Goal: Navigation & Orientation: Find specific page/section

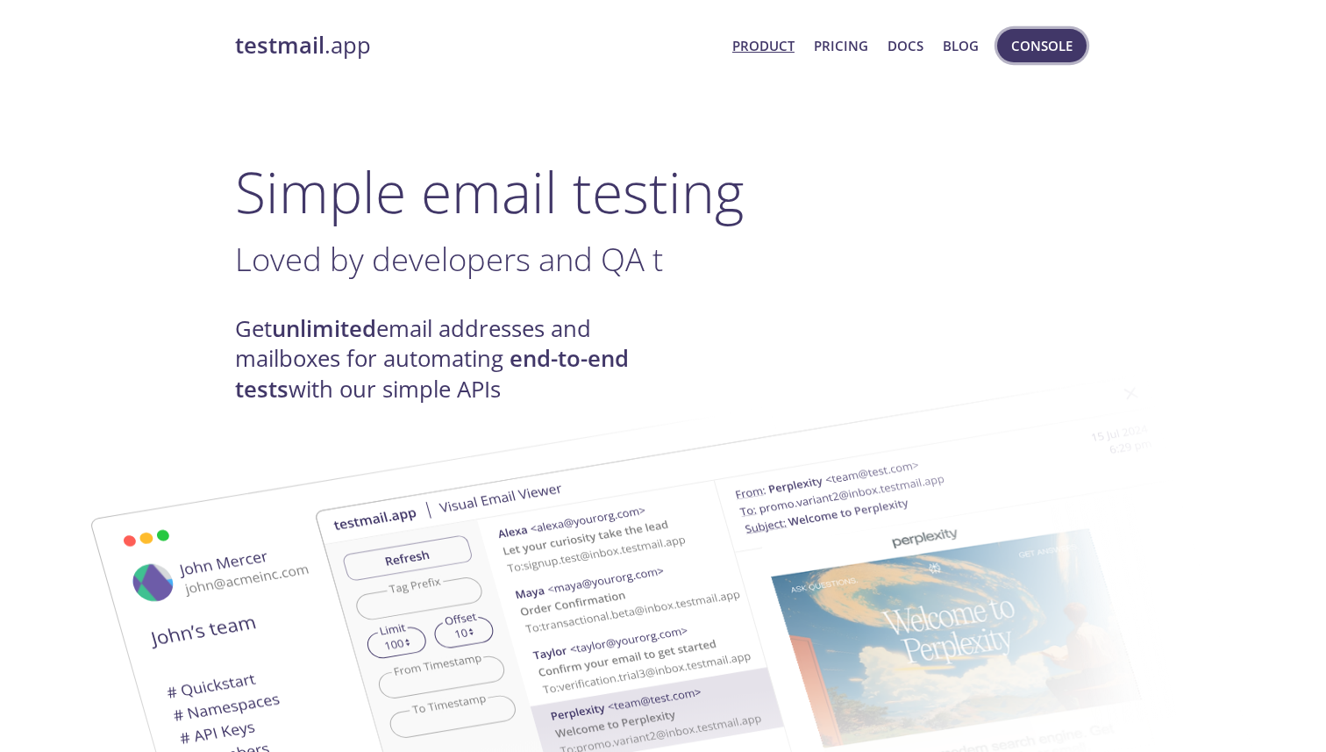
click at [1058, 52] on span "Console" at bounding box center [1041, 45] width 61 height 23
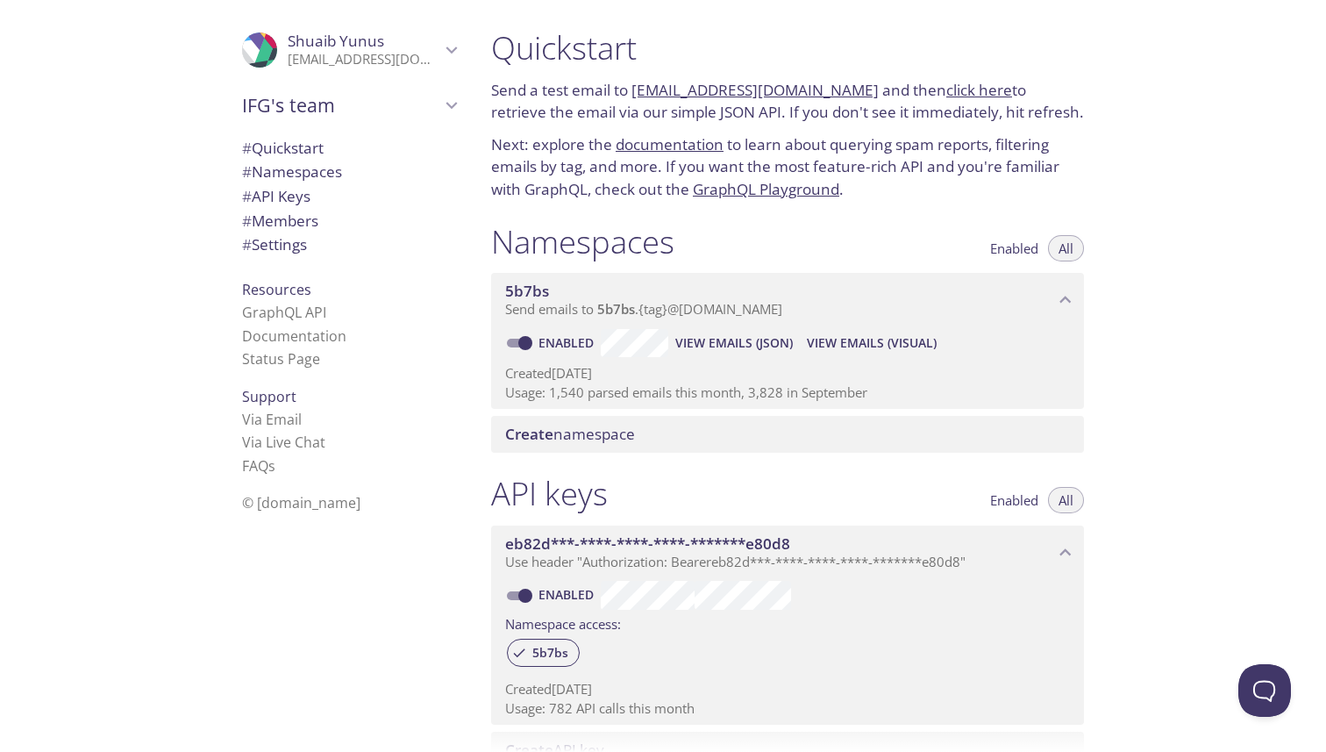
click at [300, 214] on span "# Members" at bounding box center [280, 220] width 76 height 20
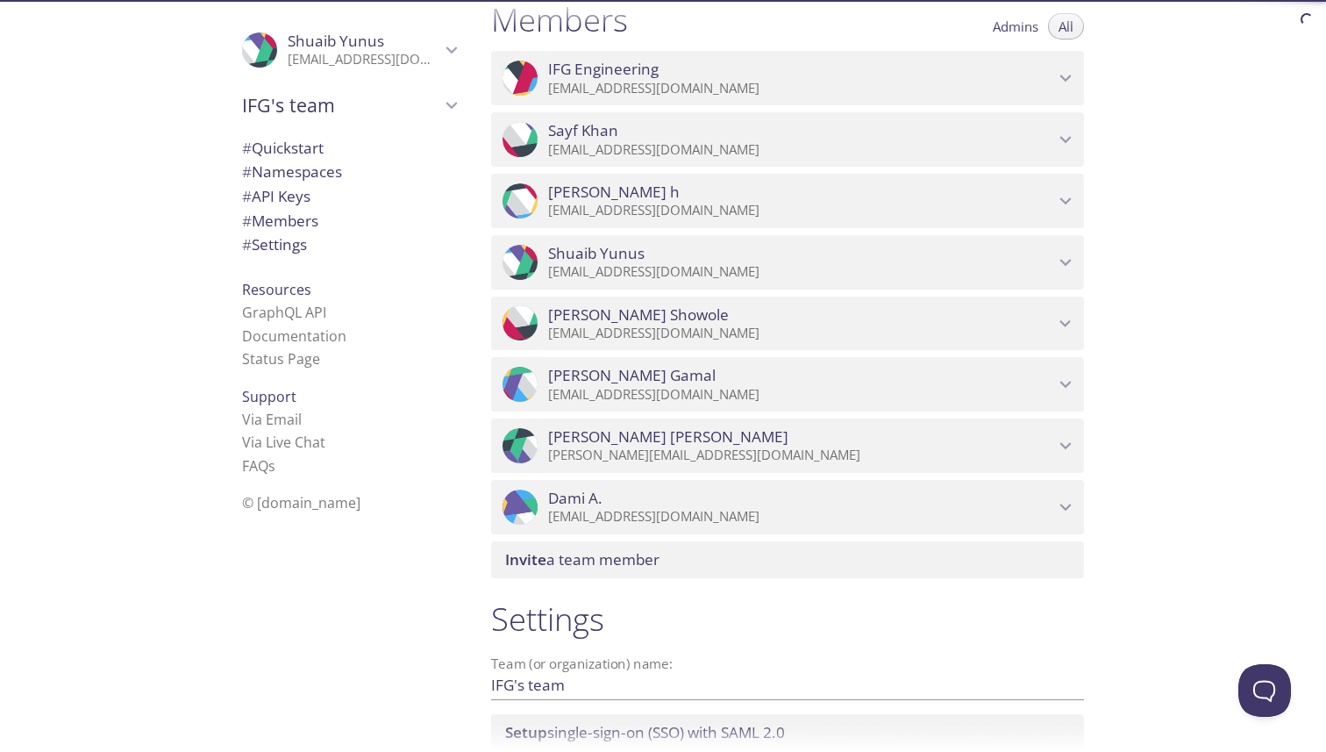
scroll to position [802, 0]
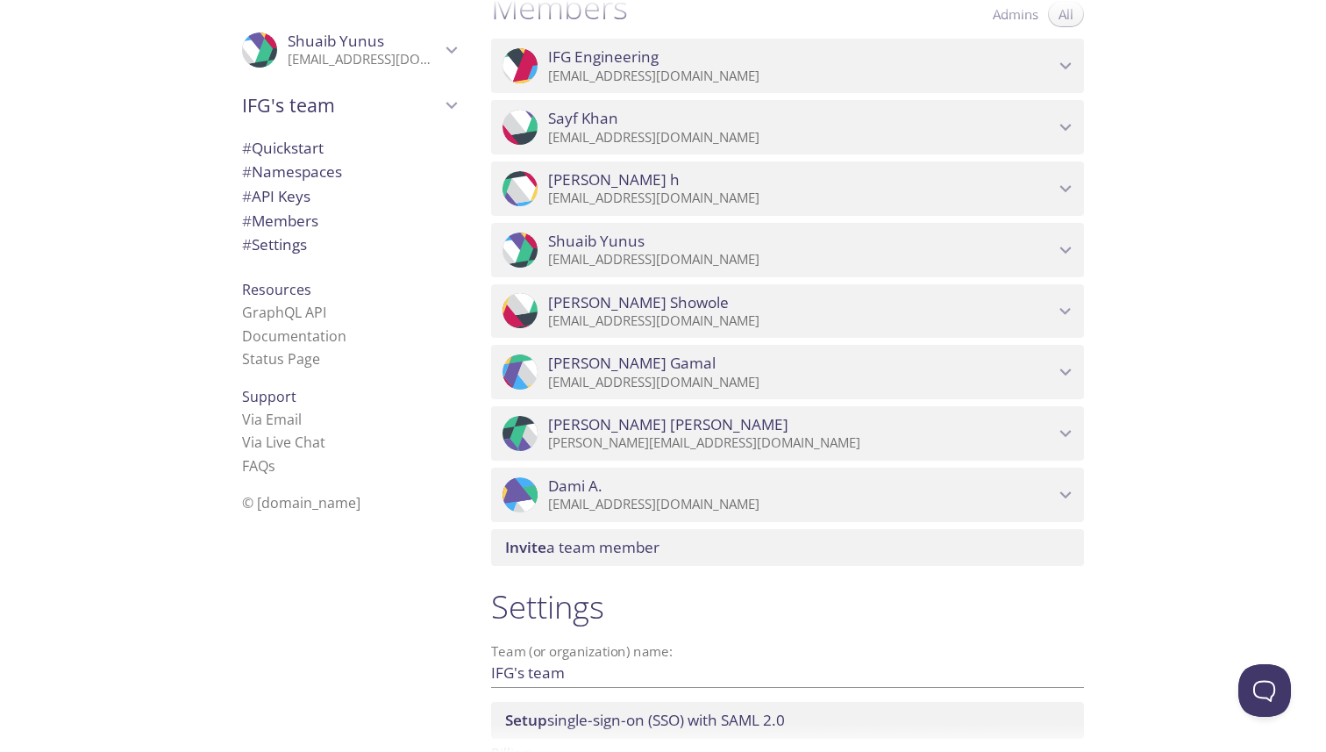
click at [852, 302] on span "Mubarak Showole" at bounding box center [801, 302] width 506 height 19
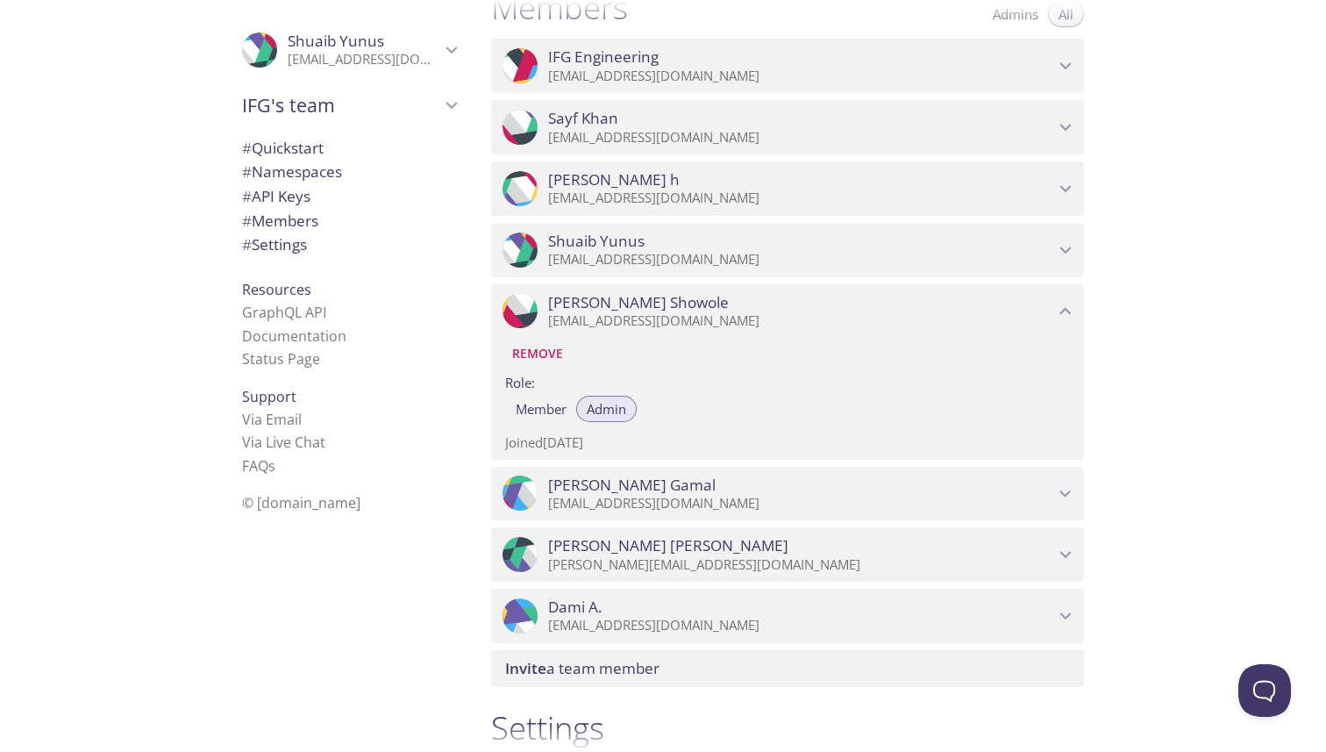
click at [611, 409] on span "Admin" at bounding box center [606, 409] width 39 height 0
click at [308, 139] on span "# Quickstart" at bounding box center [283, 148] width 82 height 20
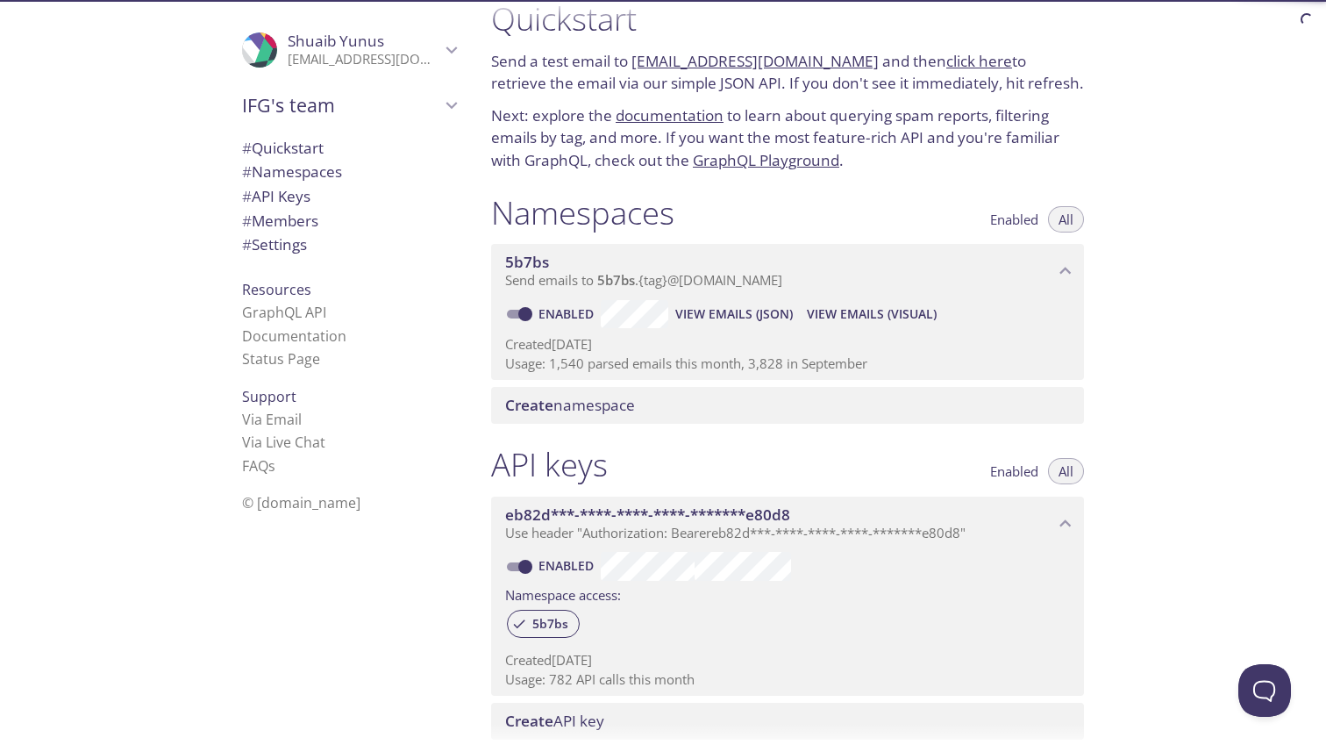
scroll to position [28, 0]
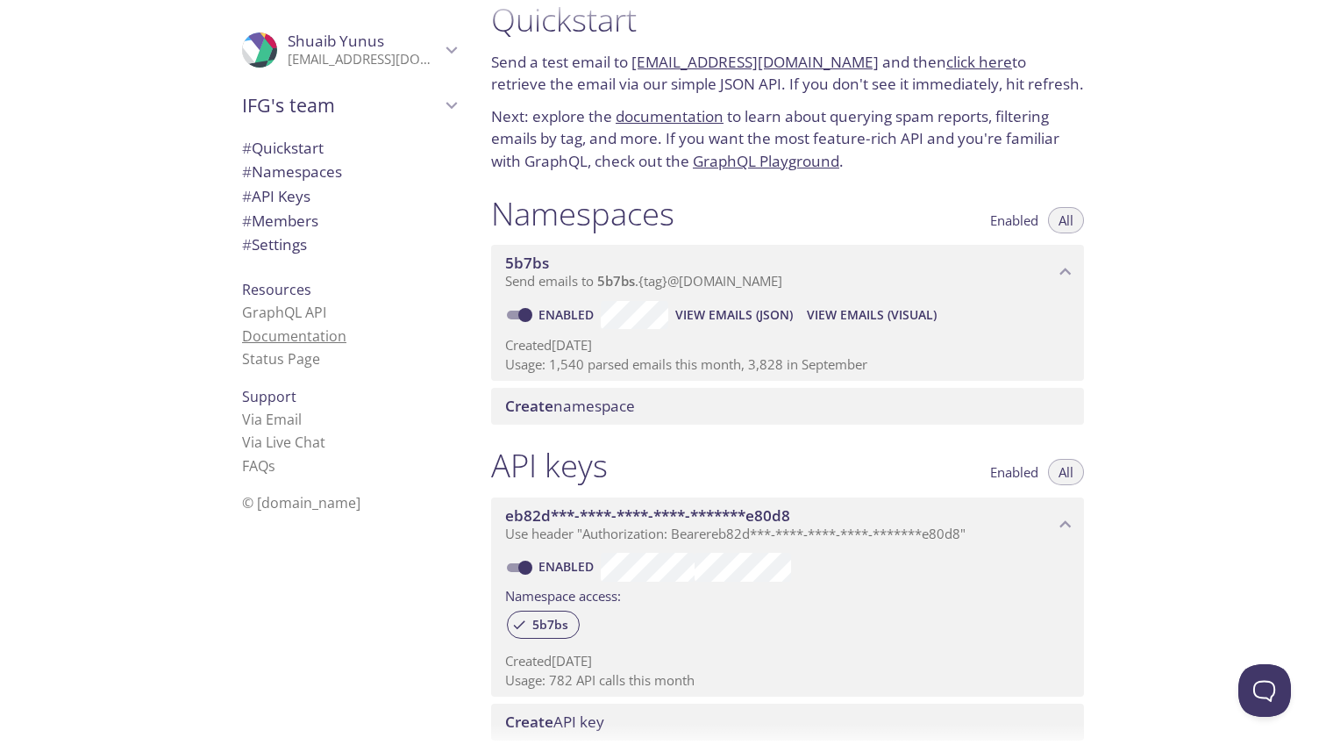
click at [308, 332] on link "Documentation" at bounding box center [294, 335] width 104 height 19
click at [278, 148] on span "# Quickstart" at bounding box center [283, 148] width 82 height 20
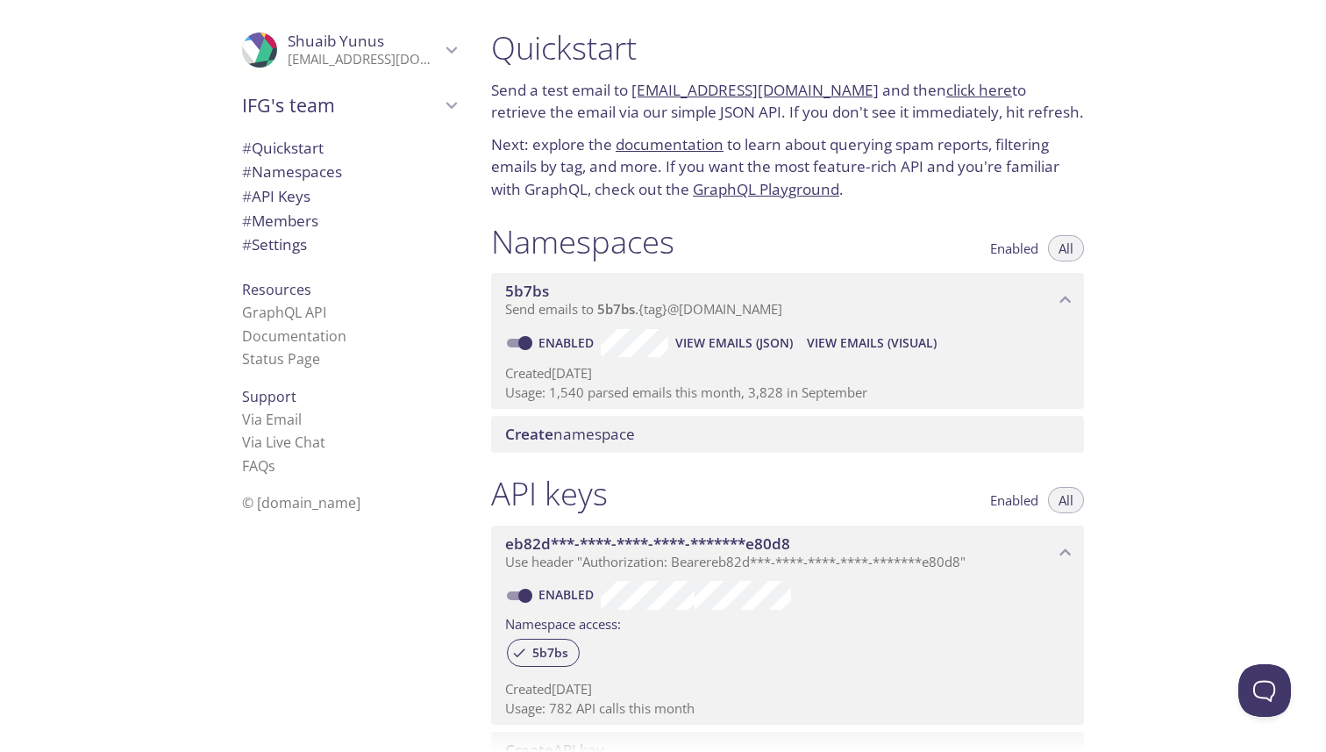
click at [327, 176] on span "# Namespaces" at bounding box center [292, 171] width 100 height 20
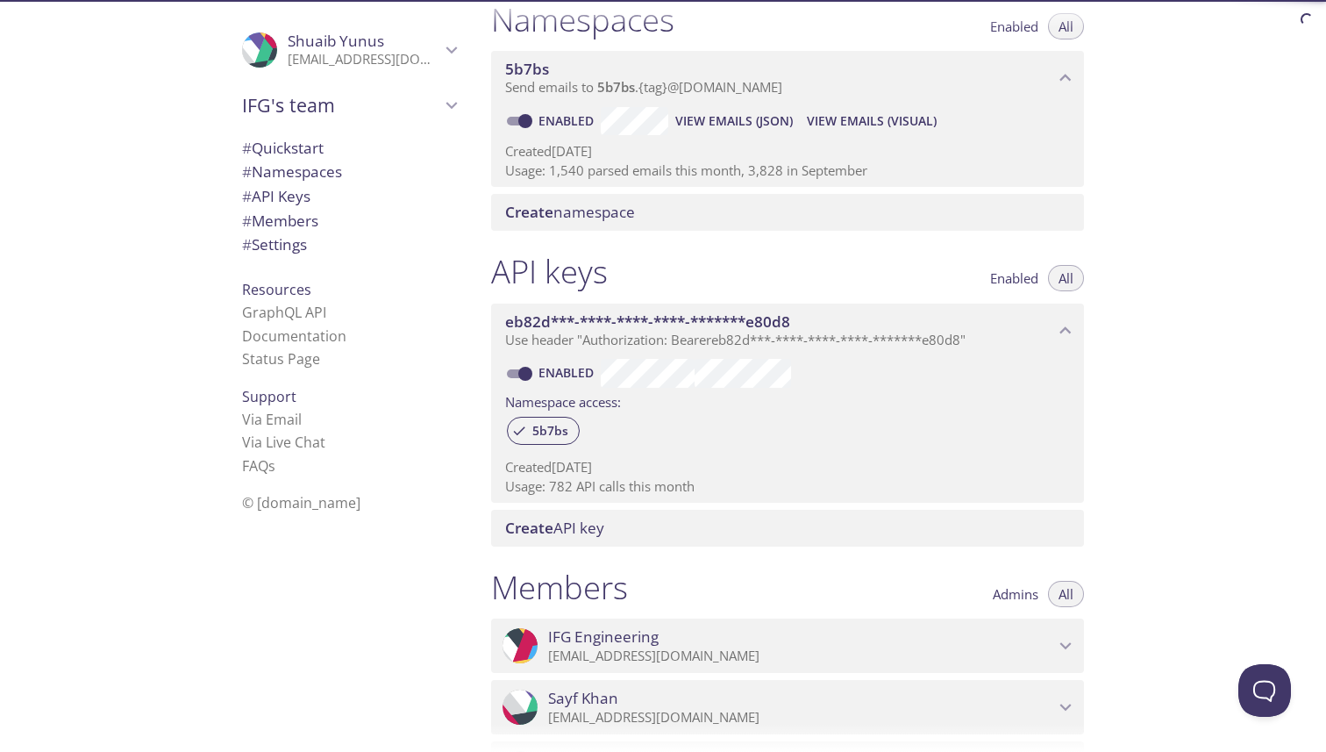
click at [325, 196] on span "# API Keys" at bounding box center [349, 196] width 214 height 23
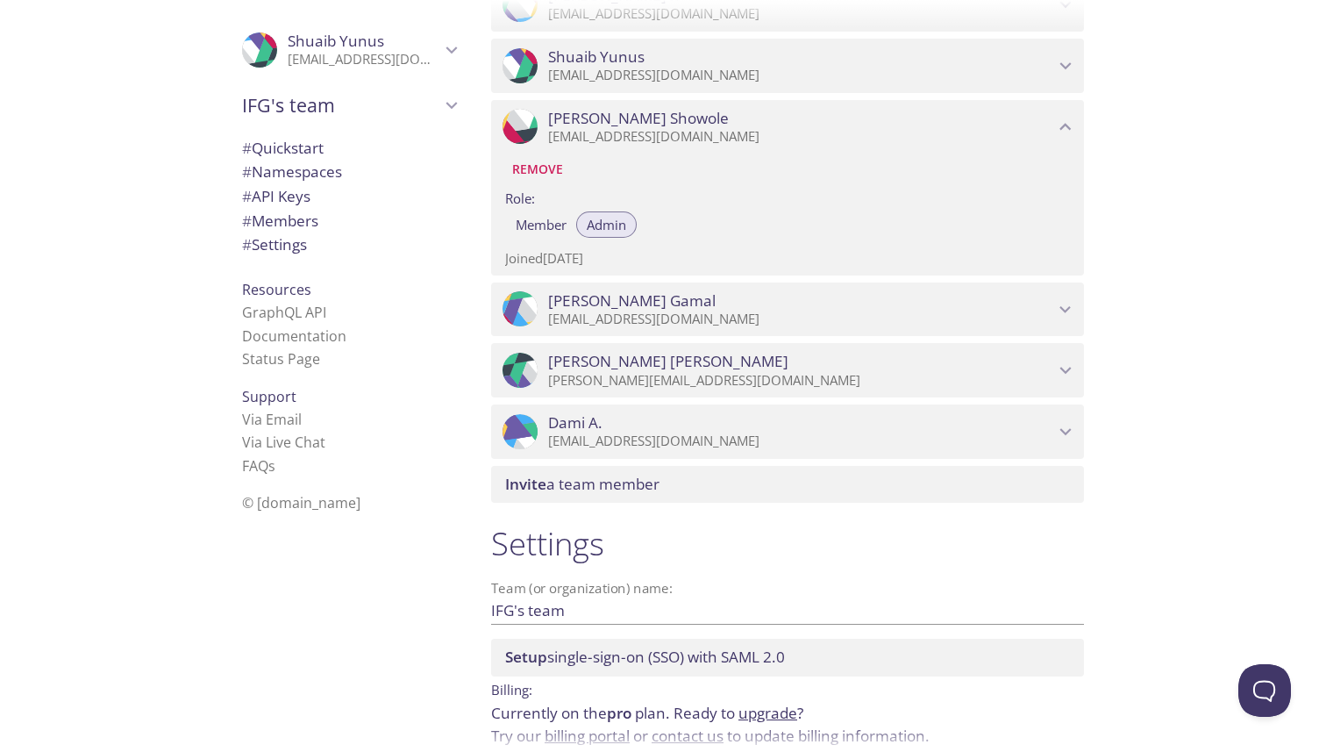
scroll to position [1067, 0]
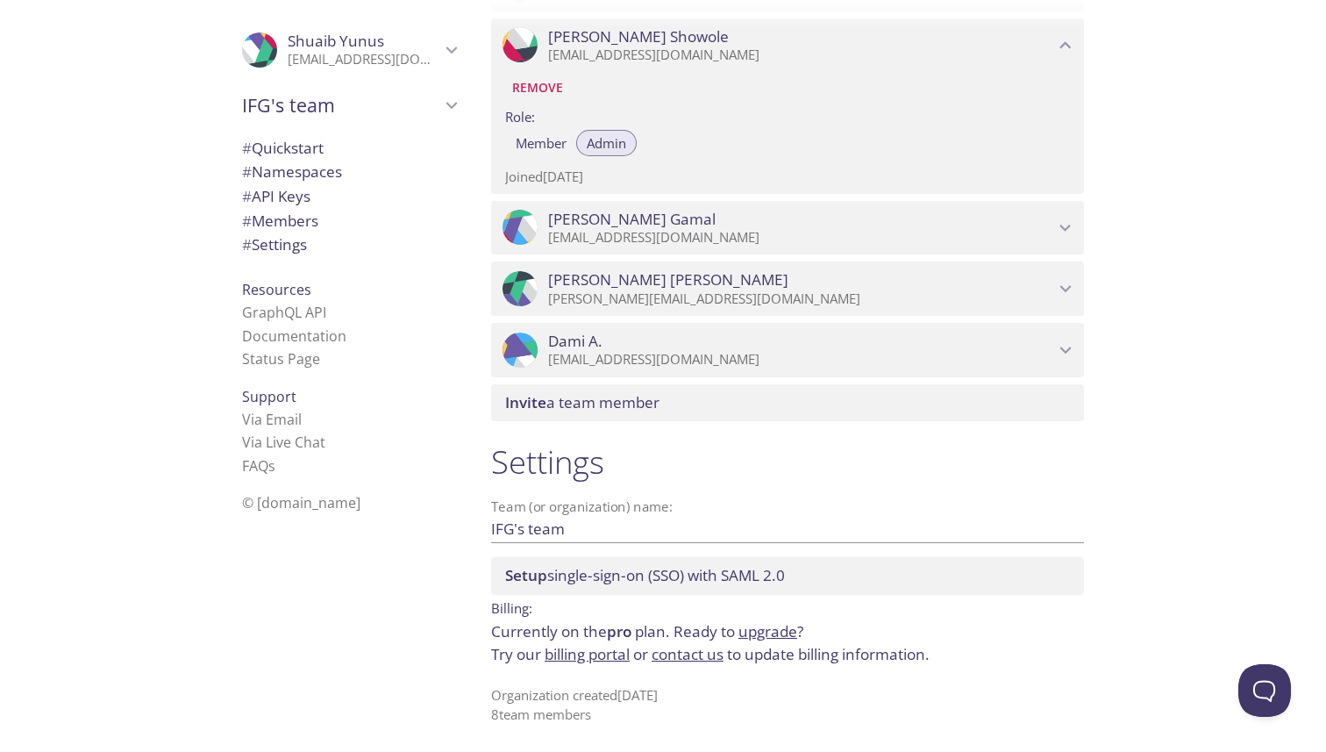
click at [752, 636] on link "upgrade" at bounding box center [767, 631] width 59 height 20
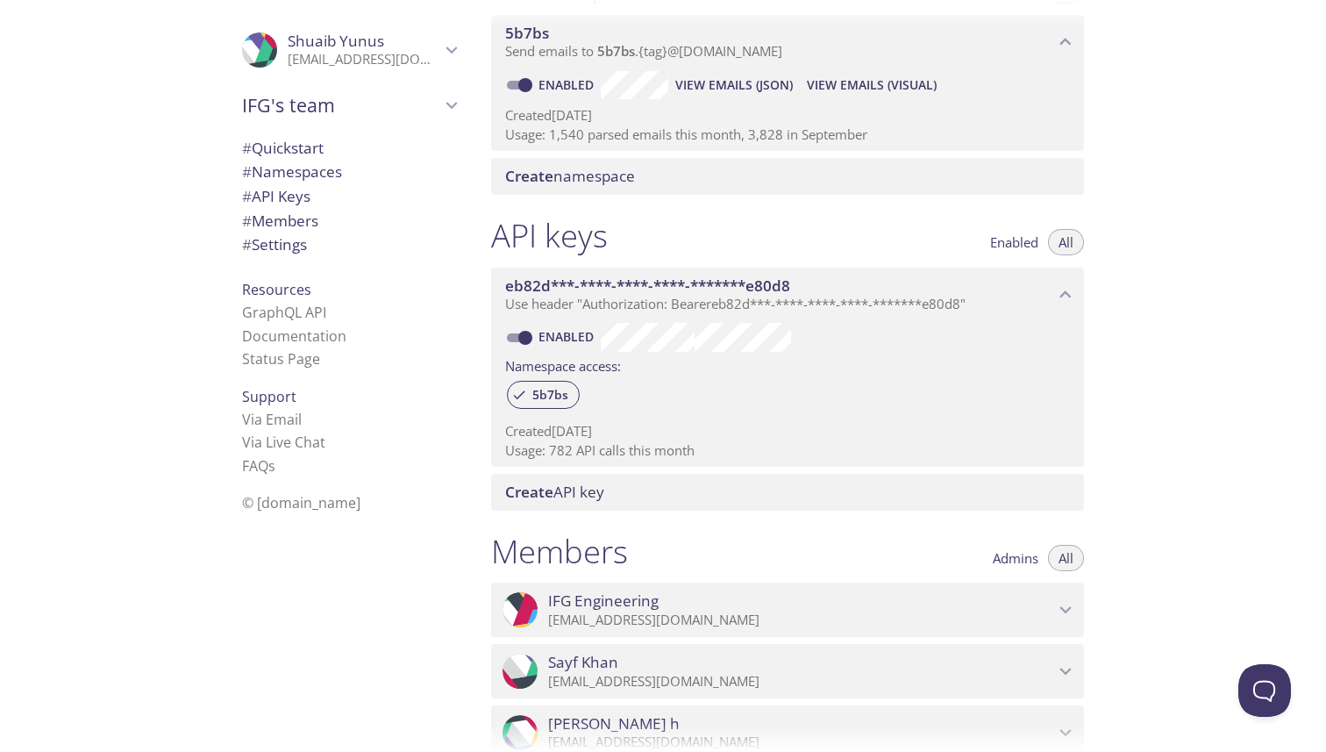
scroll to position [0, 0]
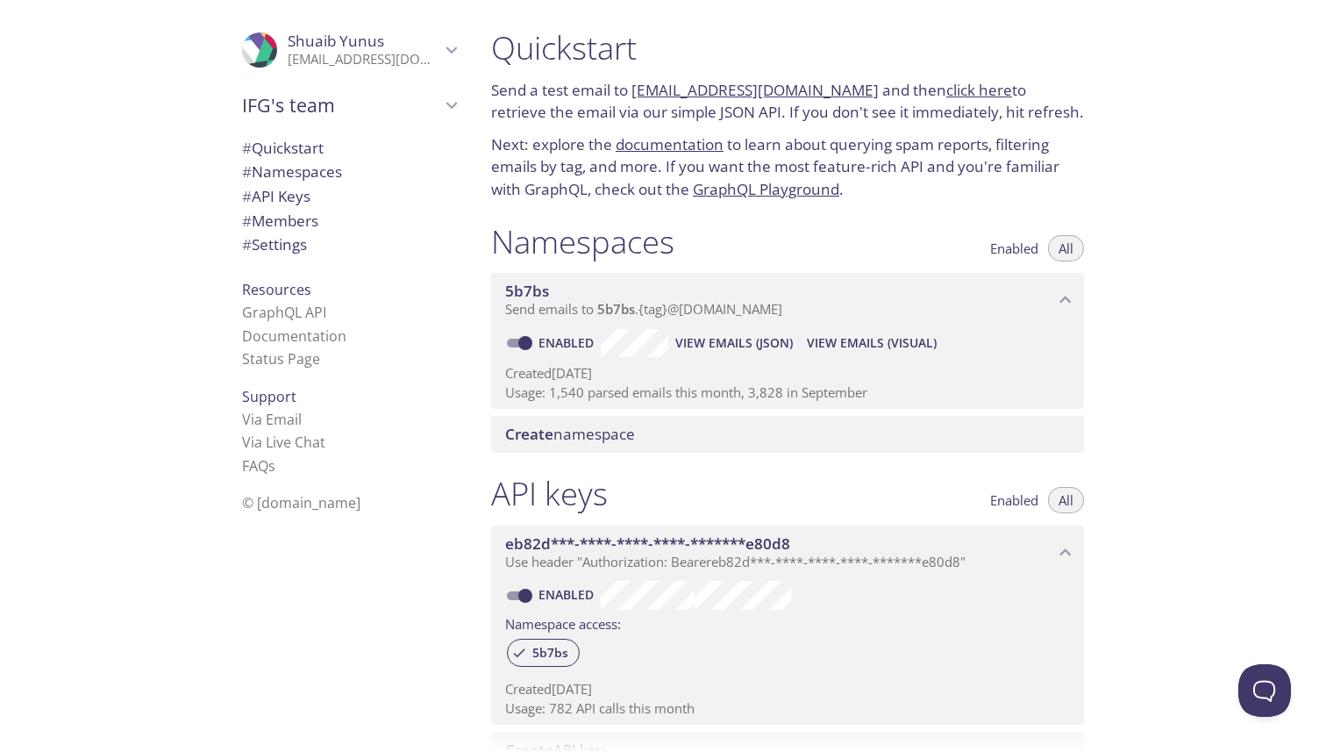
click at [309, 196] on span "# API Keys" at bounding box center [276, 196] width 68 height 20
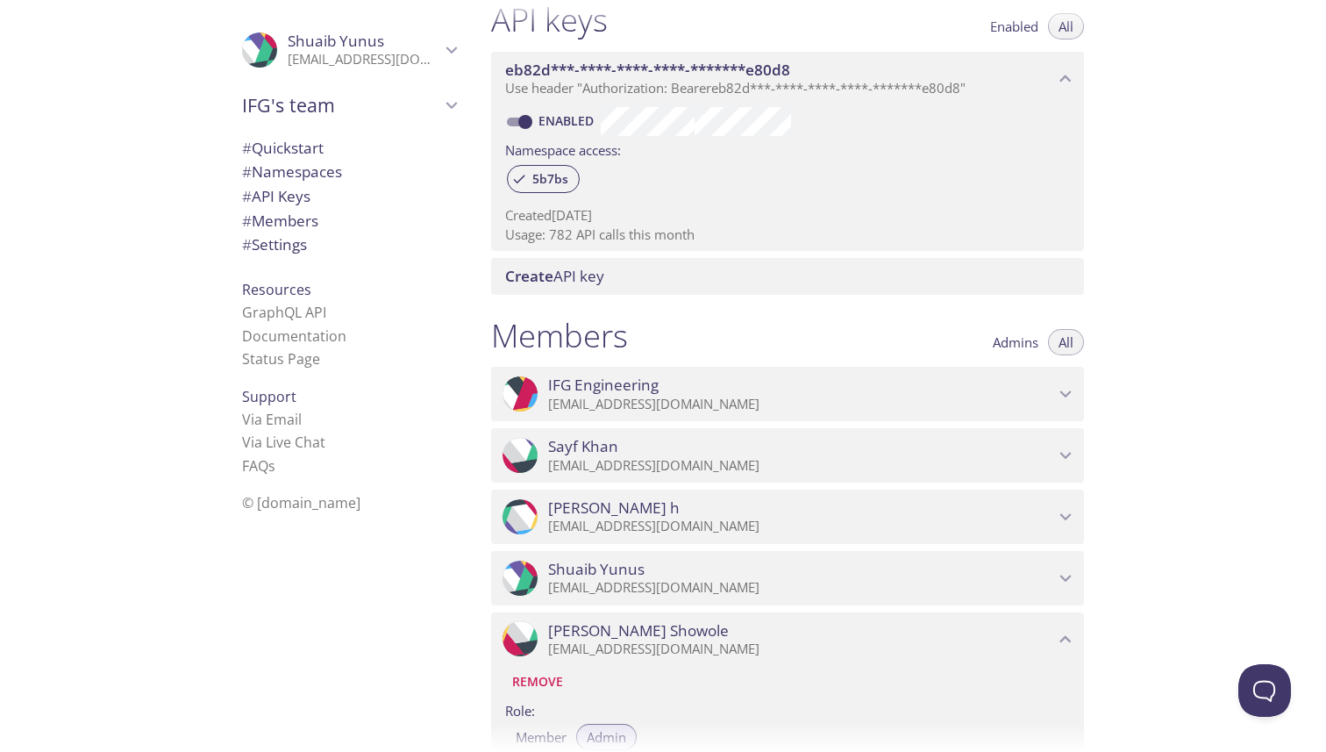
click at [306, 210] on span "# Members" at bounding box center [280, 220] width 76 height 20
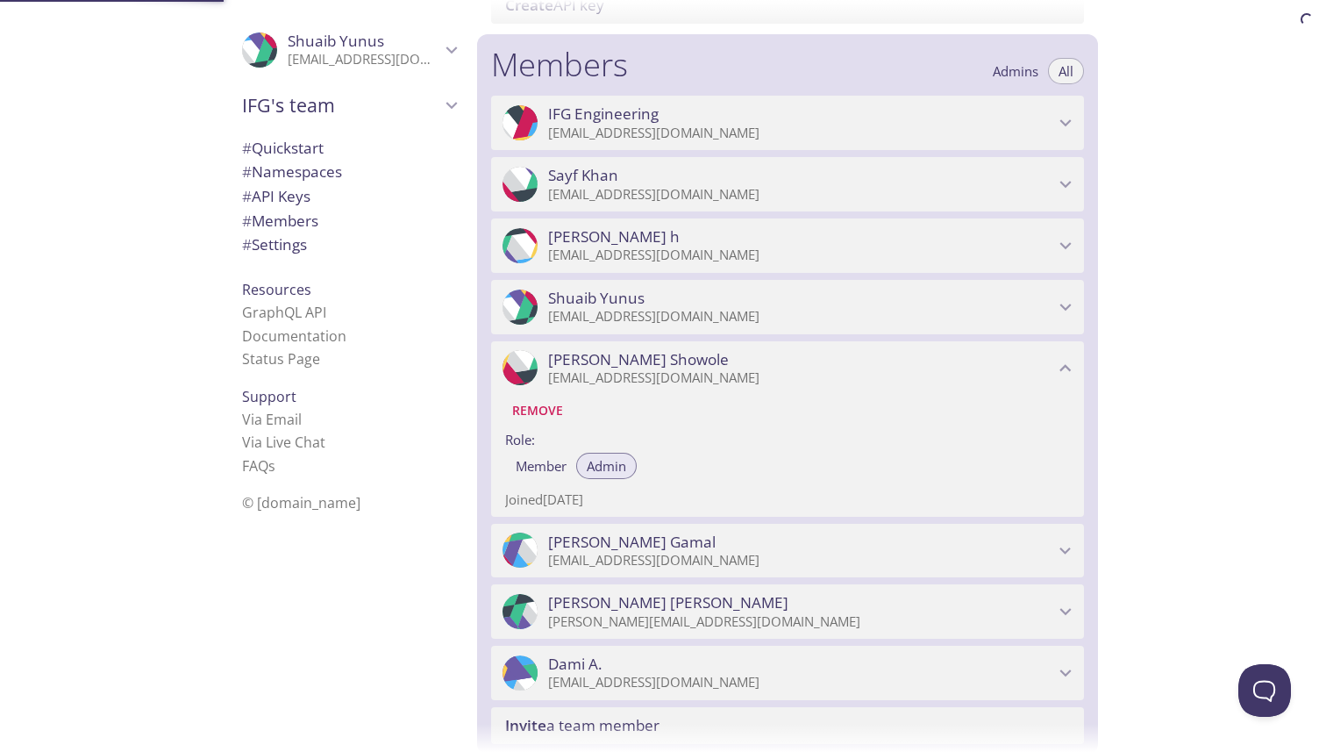
scroll to position [789, 0]
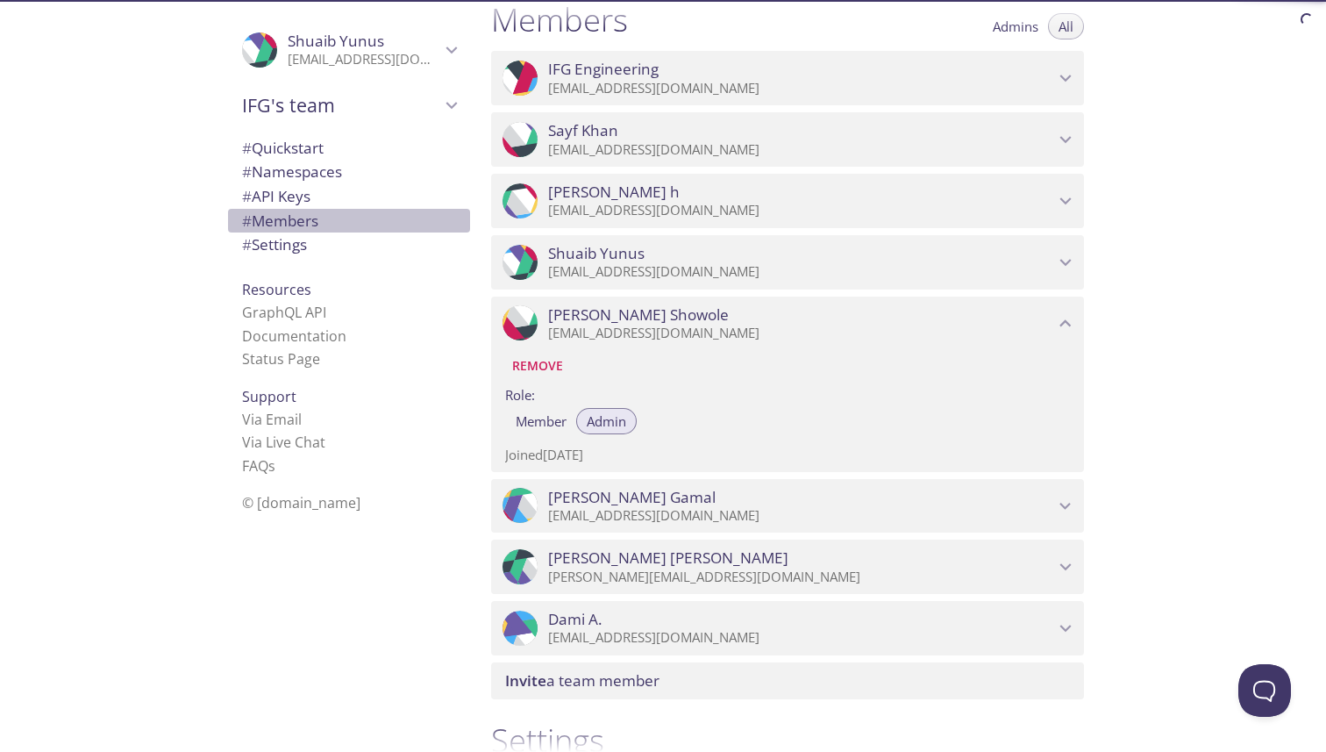
click at [312, 231] on span "# Members" at bounding box center [280, 220] width 76 height 20
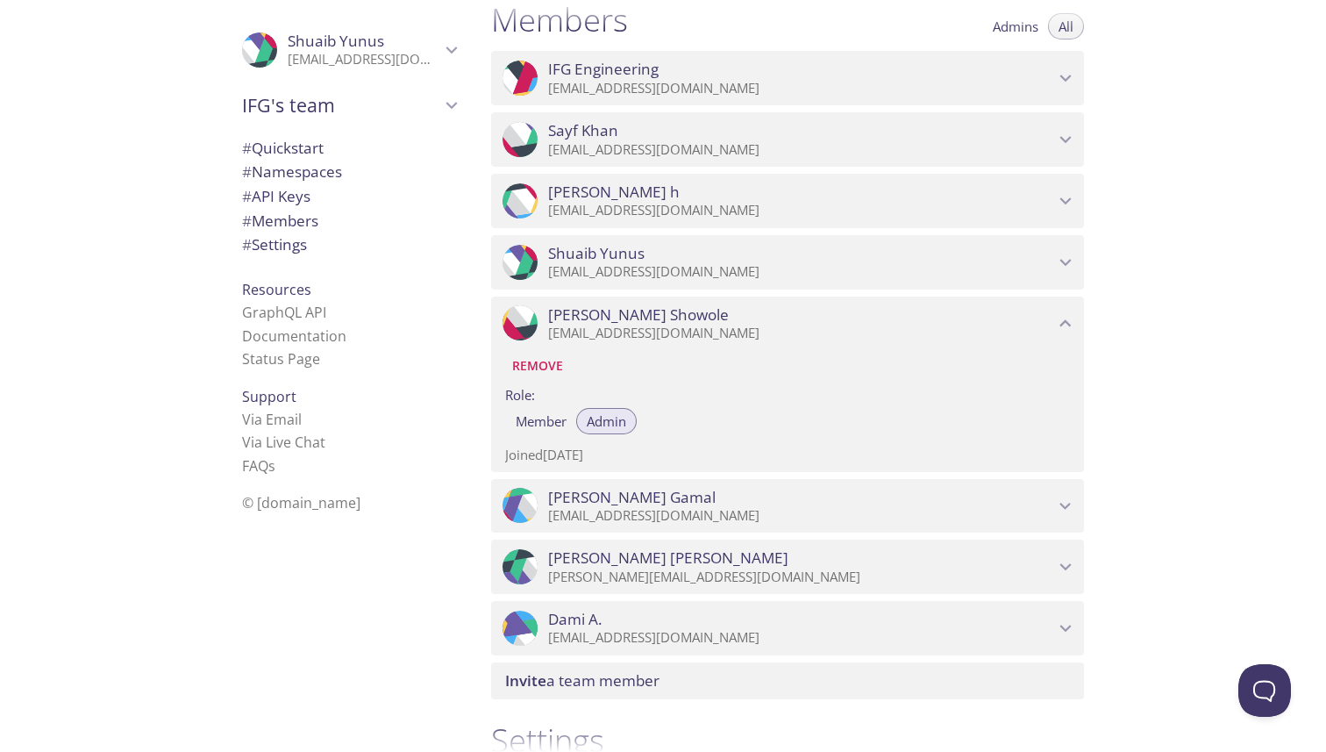
click at [307, 253] on span "# Settings" at bounding box center [274, 244] width 65 height 20
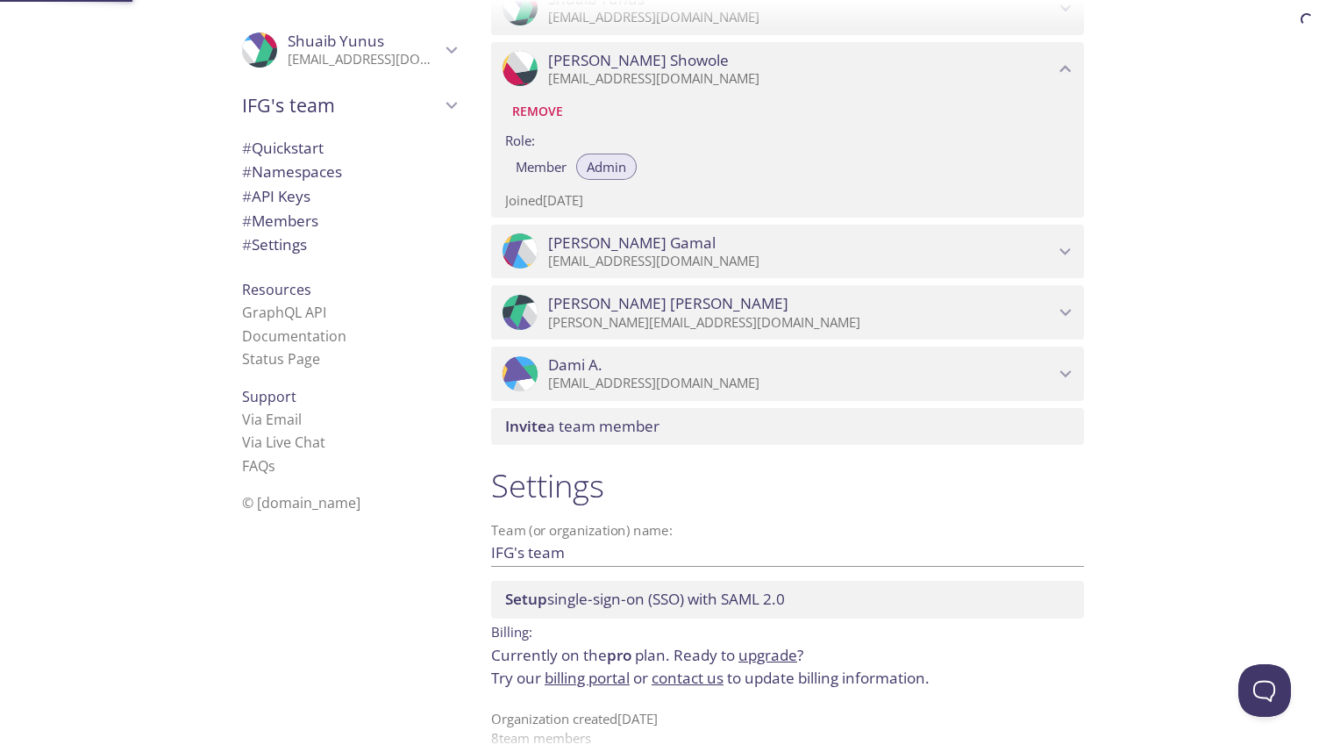
scroll to position [1067, 0]
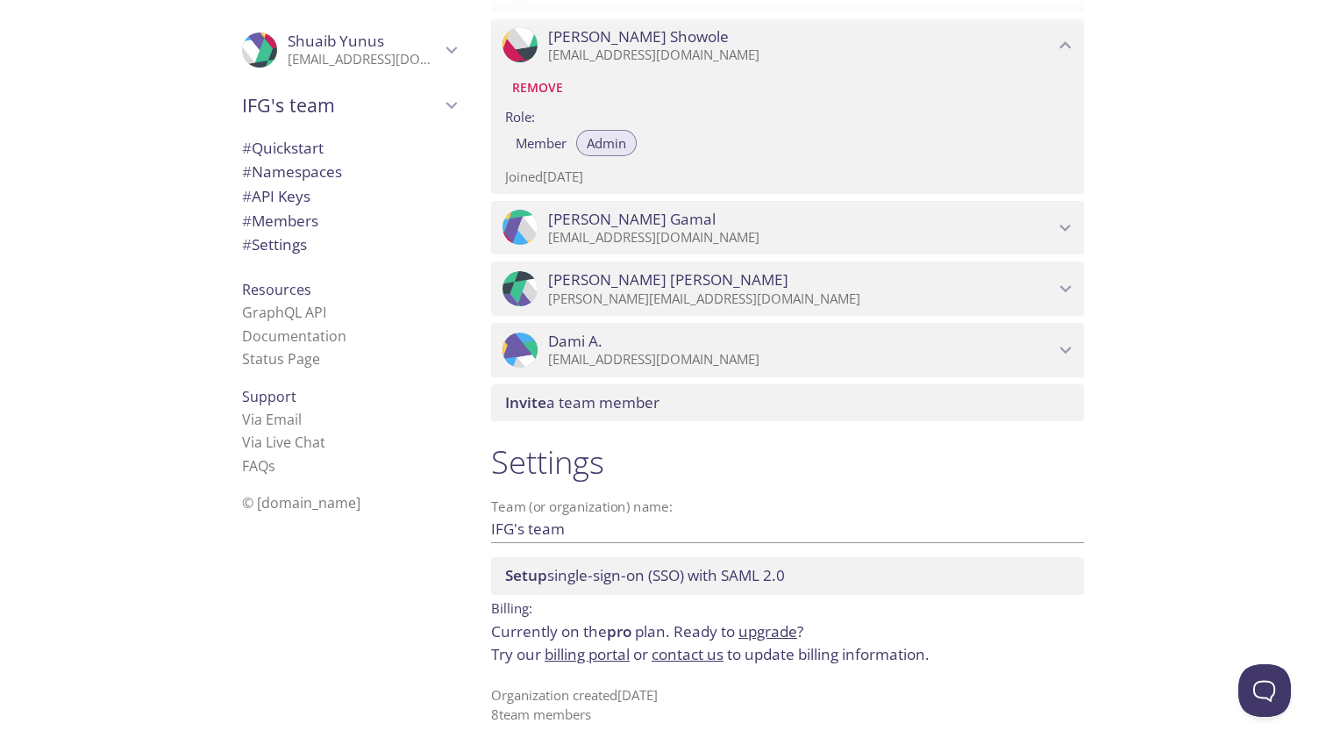
click at [314, 149] on span "# Quickstart" at bounding box center [283, 148] width 82 height 20
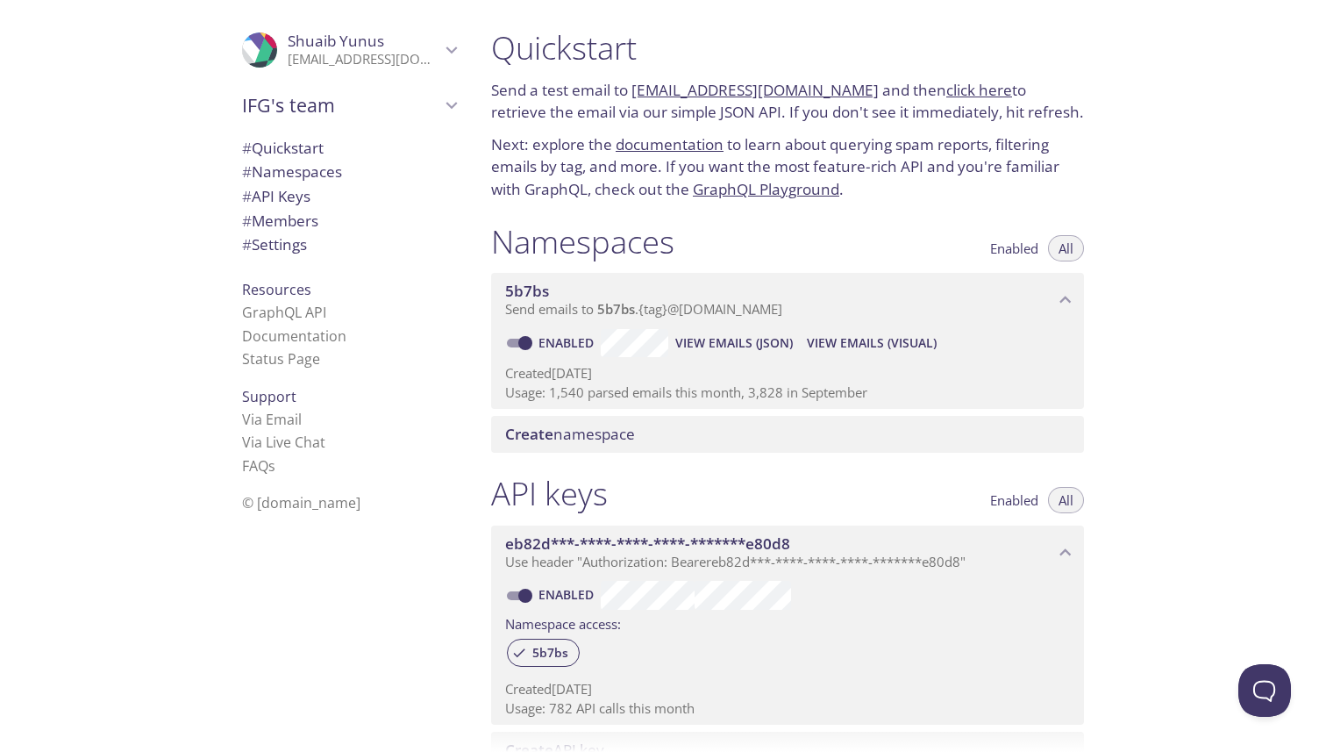
click at [688, 389] on p "Usage: 1,540 parsed emails this month, 3,828 in September" at bounding box center [787, 392] width 565 height 18
click at [696, 396] on p "Usage: 1,540 parsed emails this month, 3,828 in September" at bounding box center [787, 392] width 565 height 18
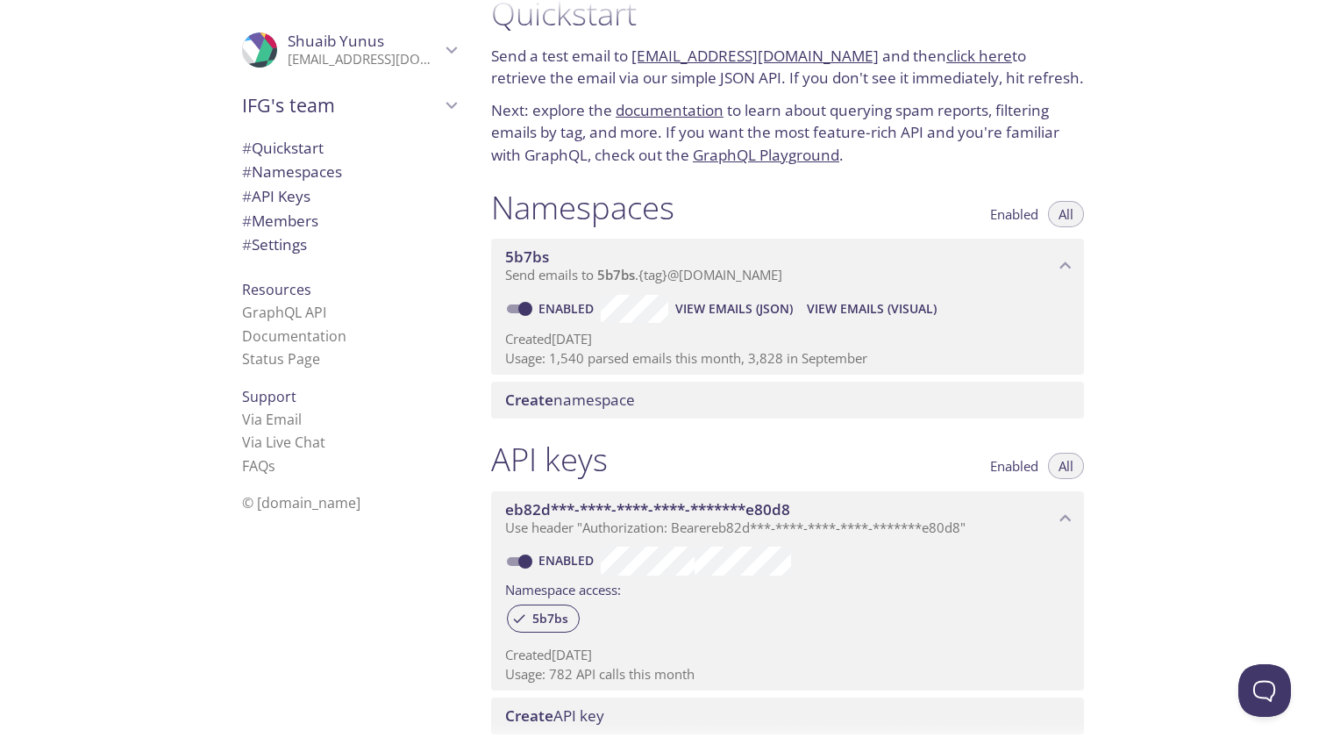
scroll to position [40, 0]
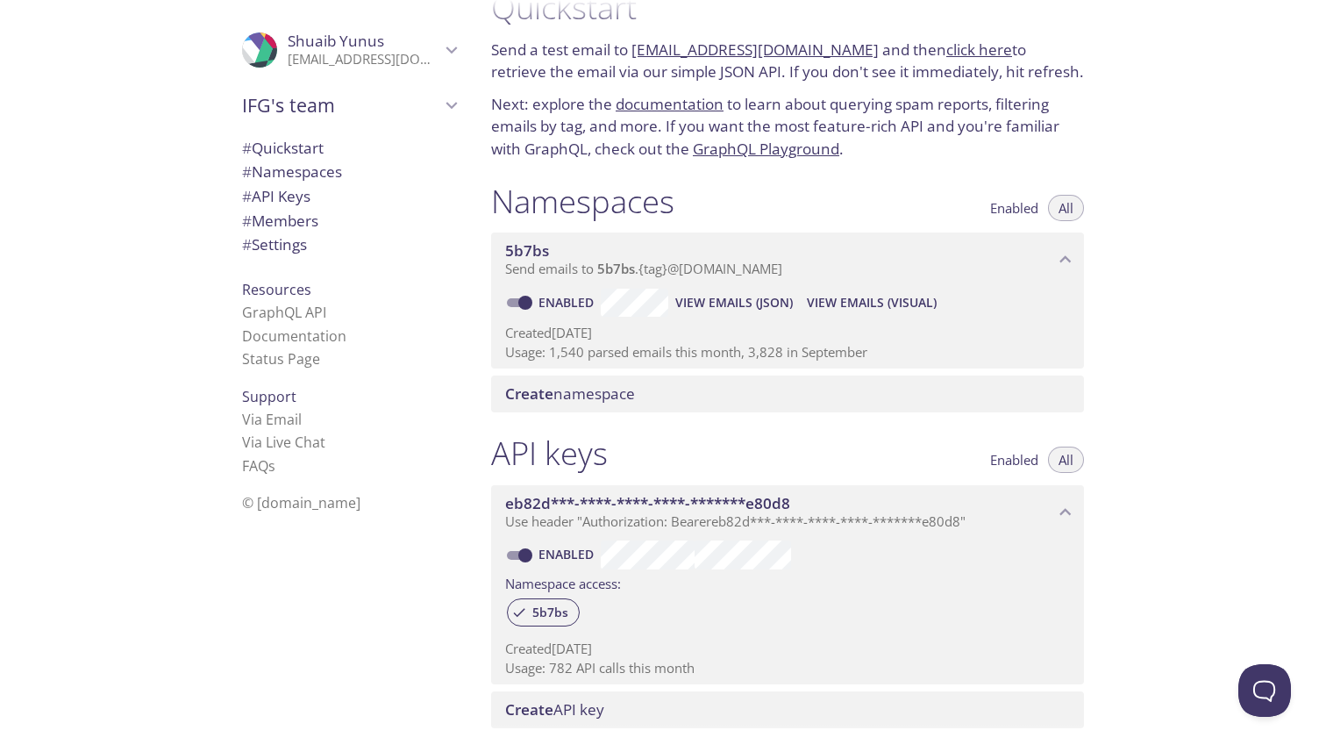
click at [673, 356] on p "Usage: 1,540 parsed emails this month, 3,828 in September" at bounding box center [787, 352] width 565 height 18
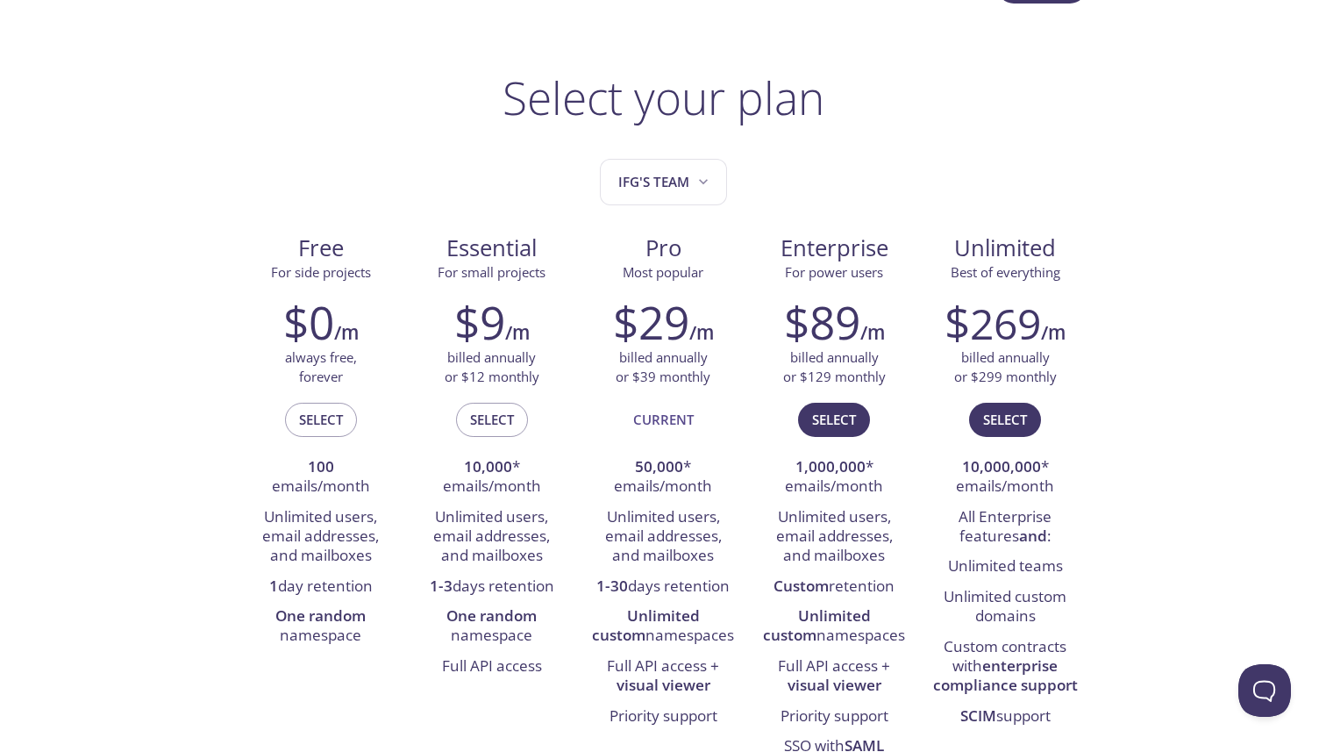
scroll to position [20, 0]
